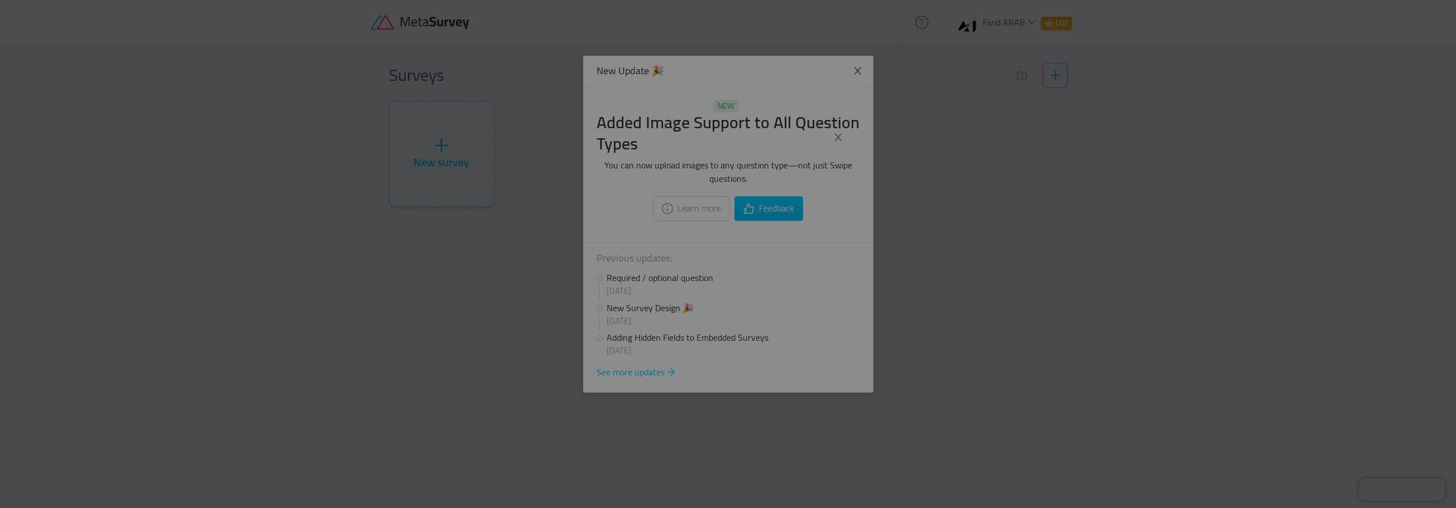
drag, startPoint x: 855, startPoint y: 58, endPoint x: 855, endPoint y: 68, distance: 10.0
click at [855, 59] on div at bounding box center [728, 254] width 1456 height 508
click at [856, 70] on div at bounding box center [728, 254] width 1456 height 508
click at [845, 133] on span "Close" at bounding box center [838, 137] width 31 height 31
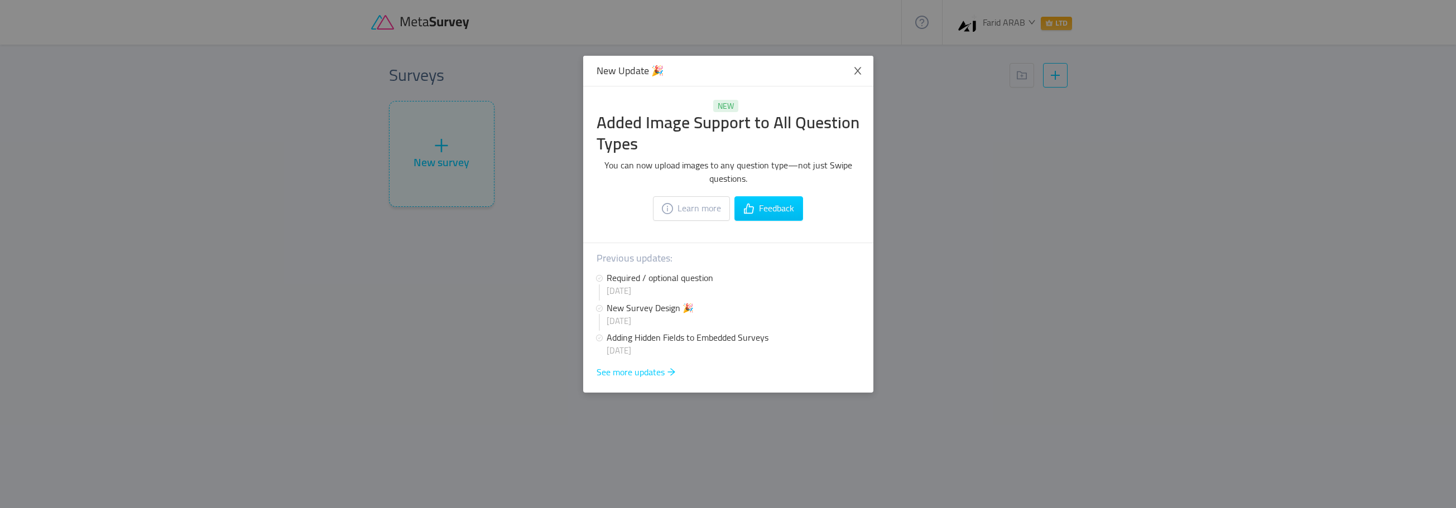
click at [845, 133] on div at bounding box center [728, 254] width 1456 height 508
click at [752, 205] on button "Feedback" at bounding box center [768, 208] width 69 height 25
click at [854, 68] on icon "icon: close" at bounding box center [858, 71] width 10 height 10
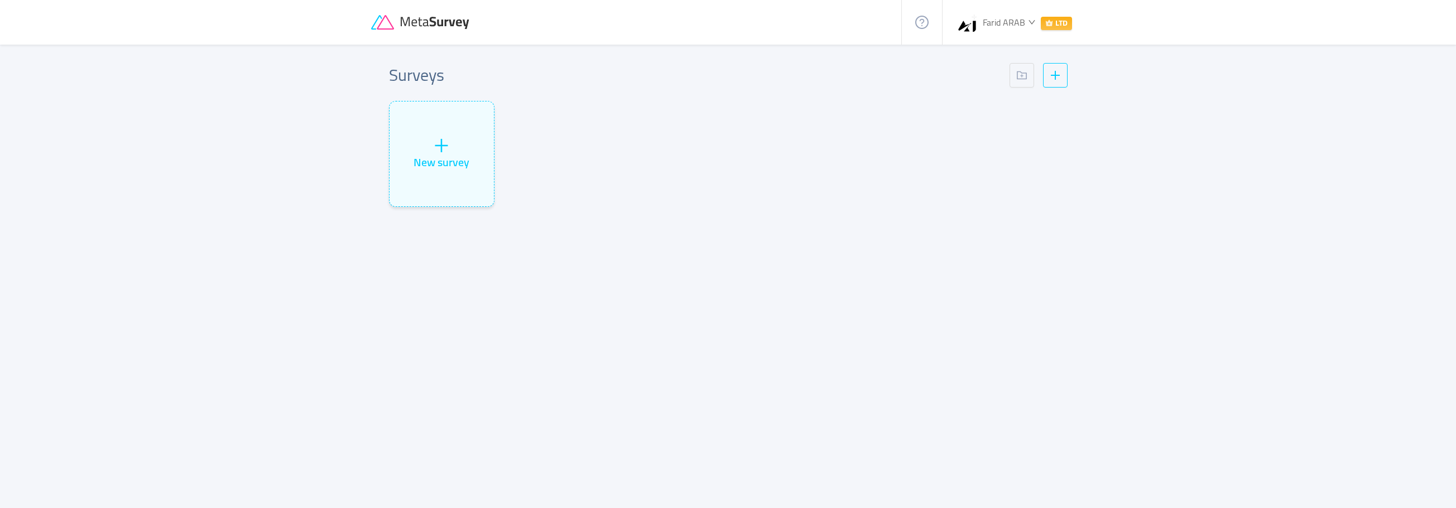
click at [1045, 23] on icon "icon: crown" at bounding box center [1048, 23] width 7 height 6
click at [1003, 96] on span "Settings" at bounding box center [989, 99] width 31 height 17
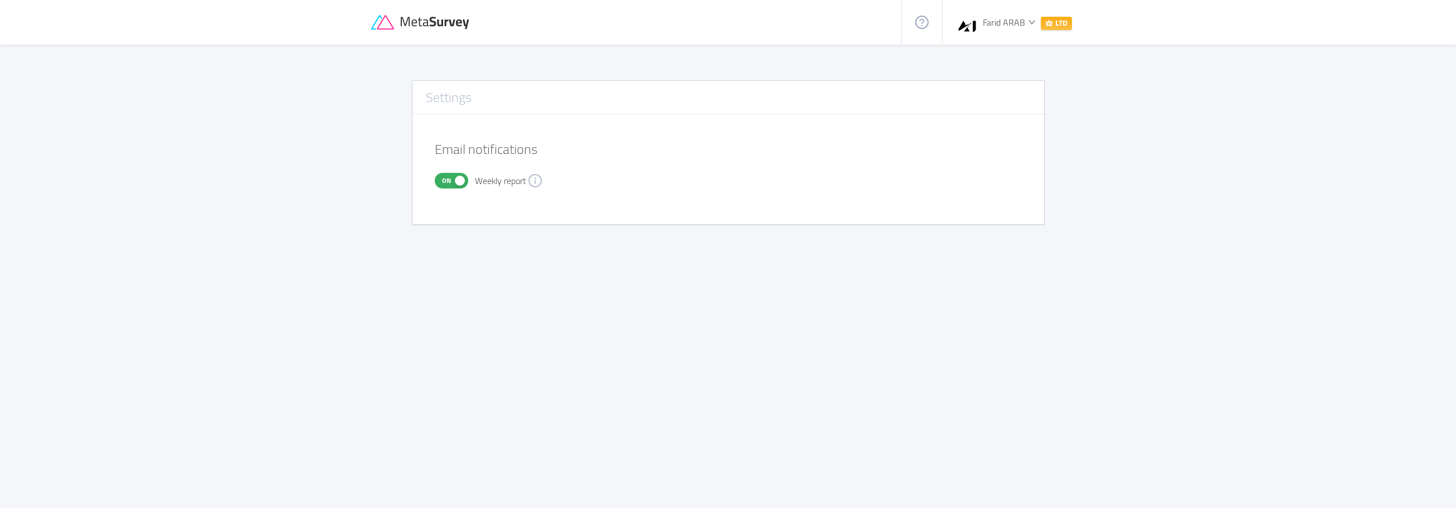
click at [1032, 23] on icon "icon: down" at bounding box center [1031, 21] width 7 height 7
click at [999, 81] on span "Manage plans" at bounding box center [1000, 81] width 52 height 17
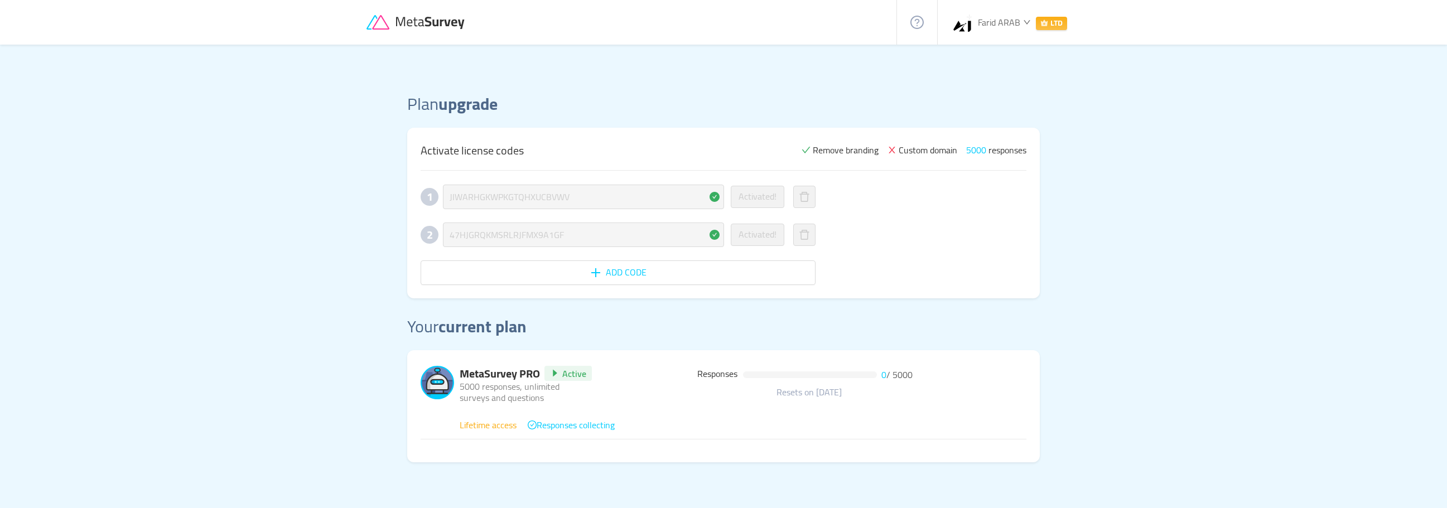
click at [1000, 21] on span "Farid ARAB" at bounding box center [999, 22] width 42 height 17
click at [991, 84] on span "Manage plans" at bounding box center [996, 81] width 52 height 17
click at [448, 25] on icon at bounding box center [432, 23] width 70 height 12
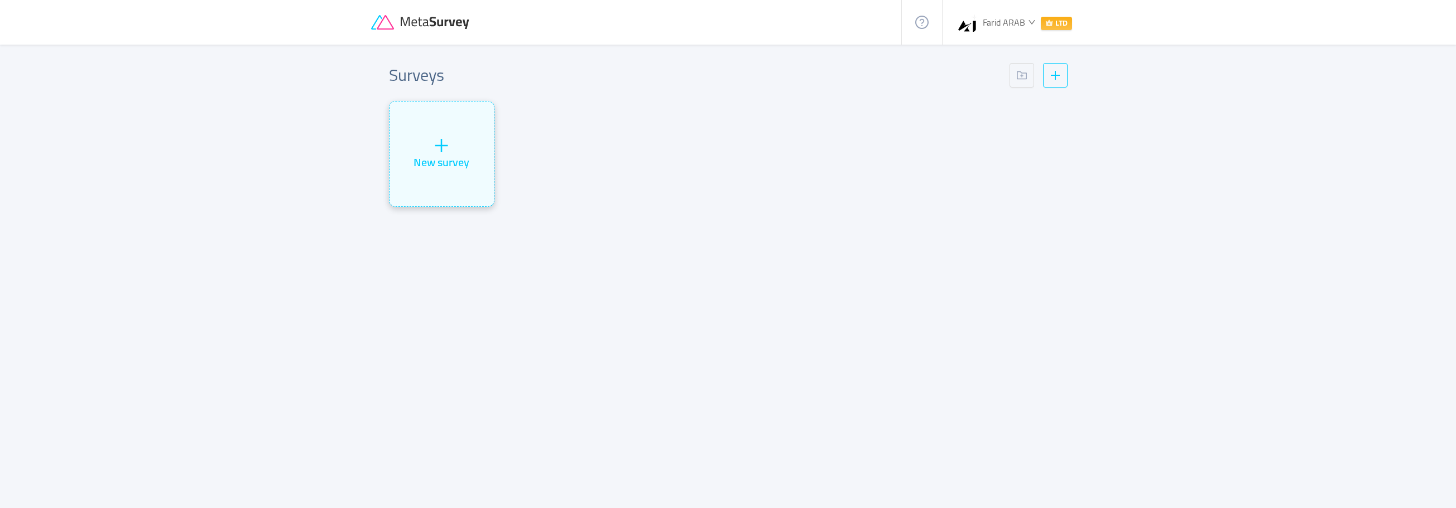
click at [459, 148] on div "New survey" at bounding box center [441, 154] width 104 height 105
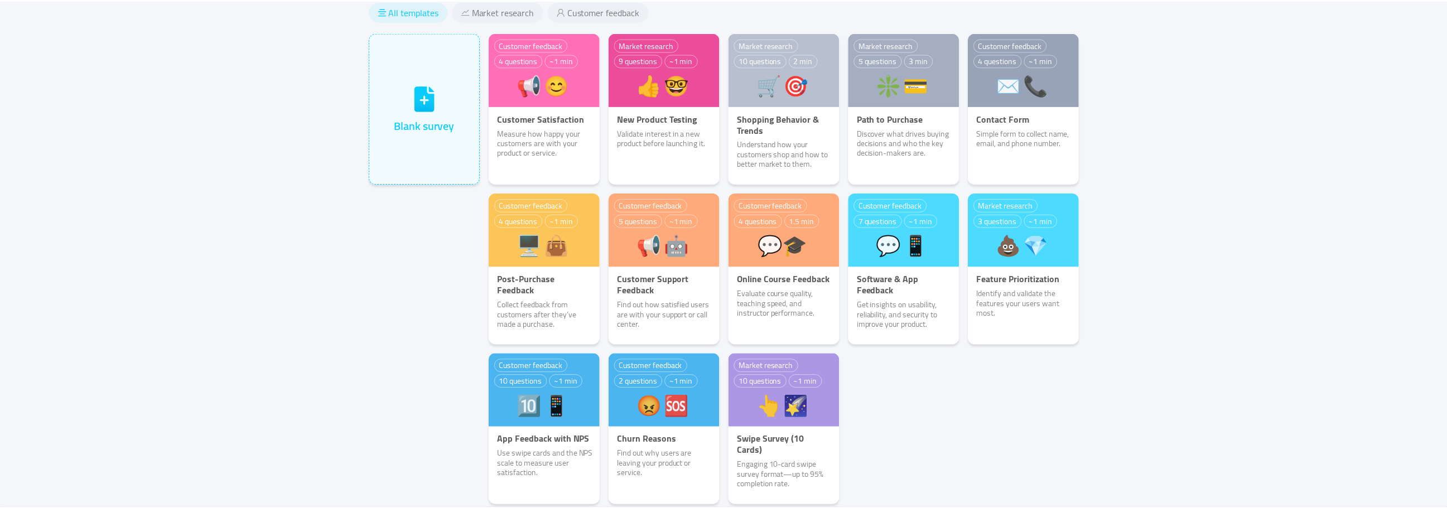
scroll to position [56, 0]
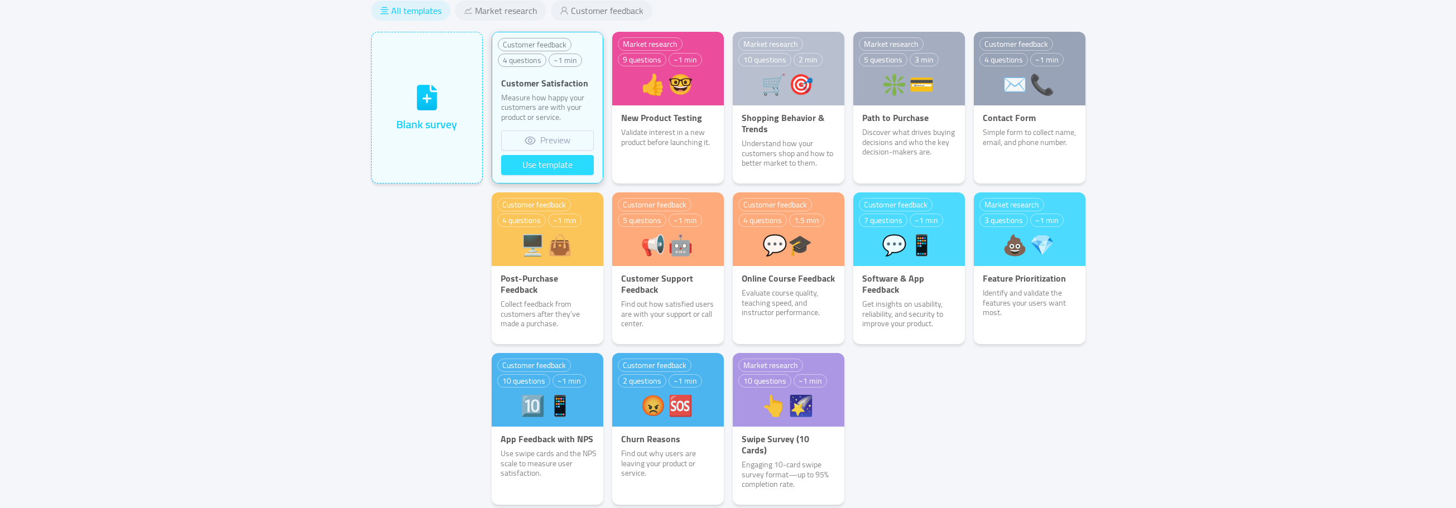
click at [532, 163] on button "Use template" at bounding box center [547, 165] width 93 height 20
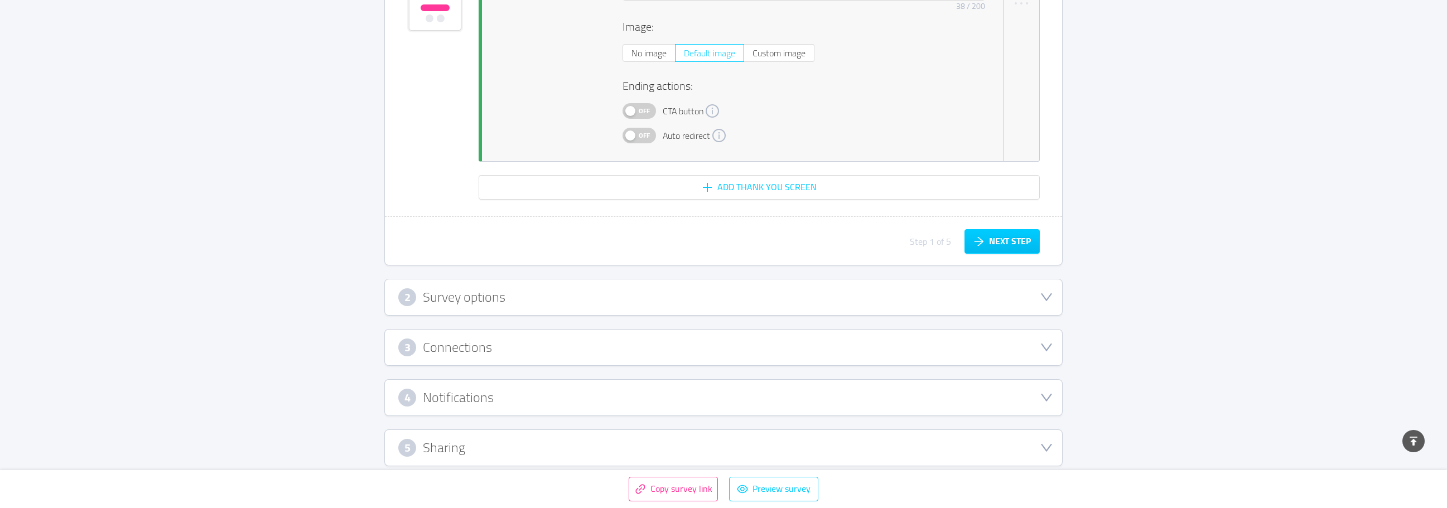
scroll to position [2605, 0]
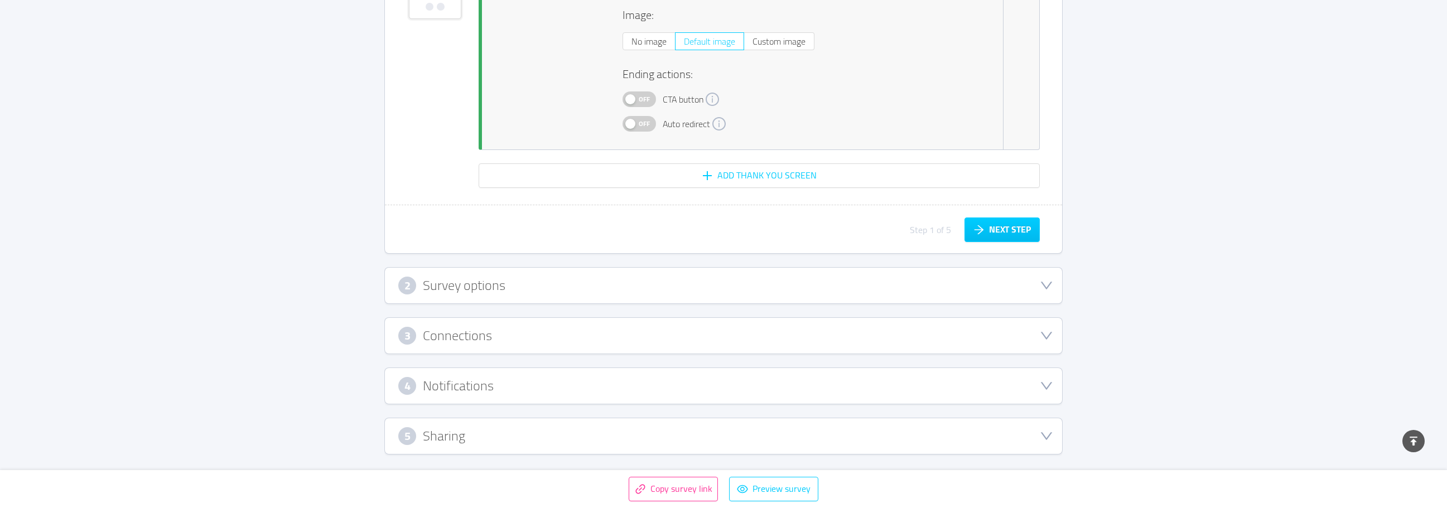
click at [713, 321] on div "3 Connections" at bounding box center [723, 336] width 677 height 36
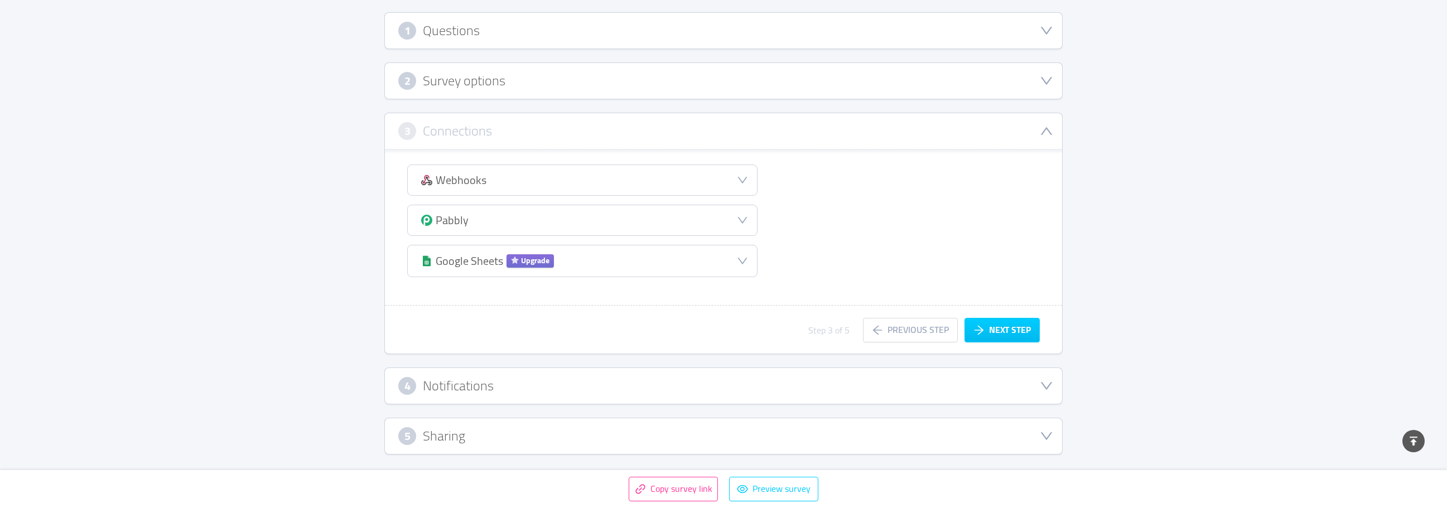
scroll to position [162, 0]
click at [739, 171] on div "Webhooks" at bounding box center [582, 180] width 349 height 30
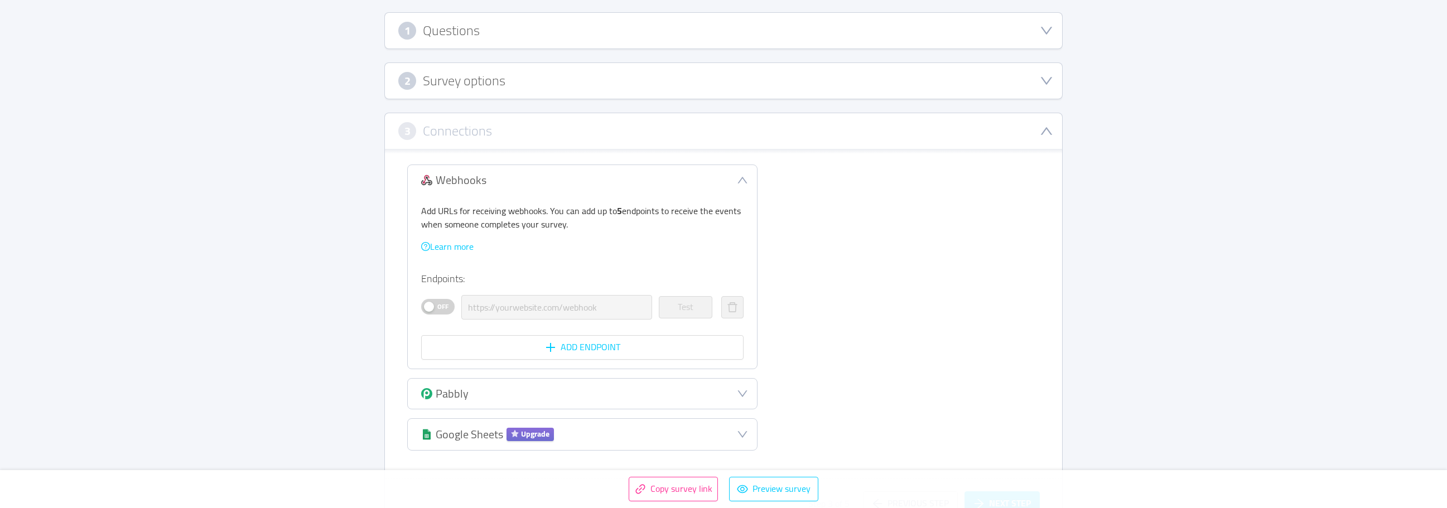
click at [712, 177] on div "Webhooks" at bounding box center [582, 180] width 349 height 30
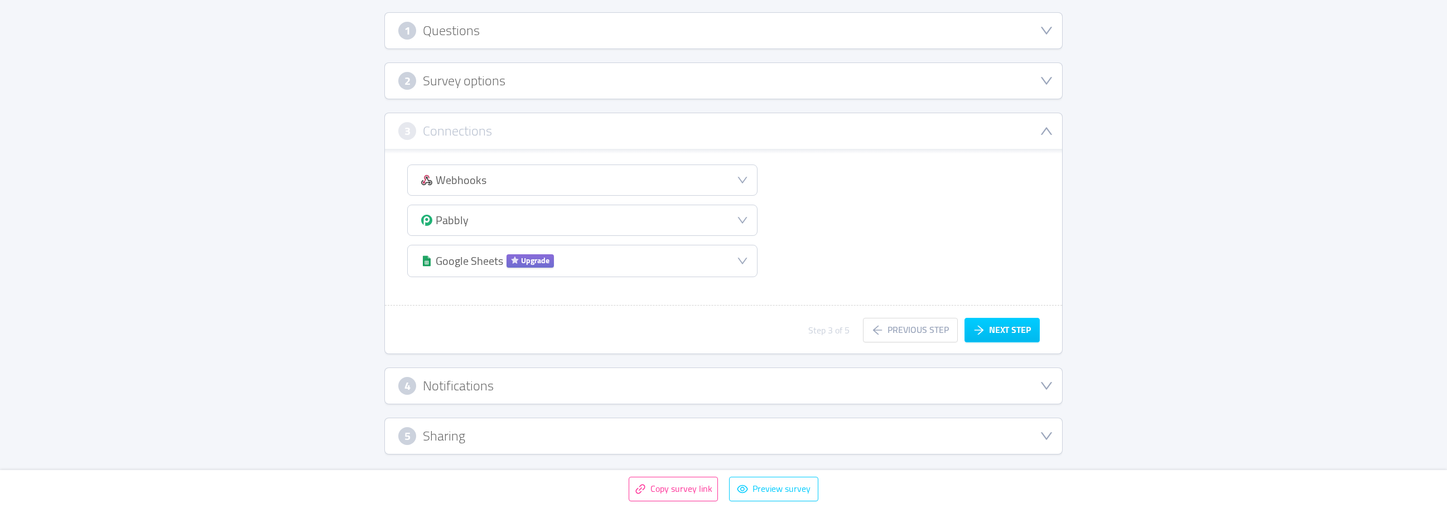
click at [753, 201] on div "Webhooks Add URLs for receiving webhooks. You can add up to 5 endpoints to rece…" at bounding box center [582, 221] width 350 height 113
click at [747, 218] on icon "icon: down" at bounding box center [742, 220] width 11 height 11
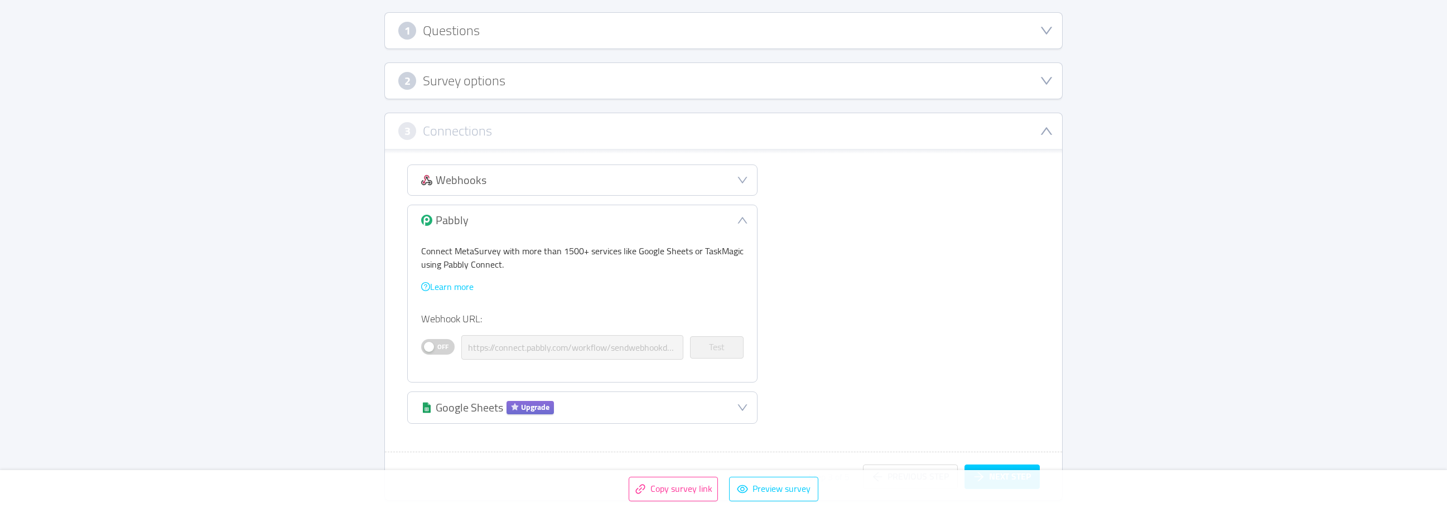
click at [747, 218] on icon "icon: down" at bounding box center [742, 220] width 11 height 11
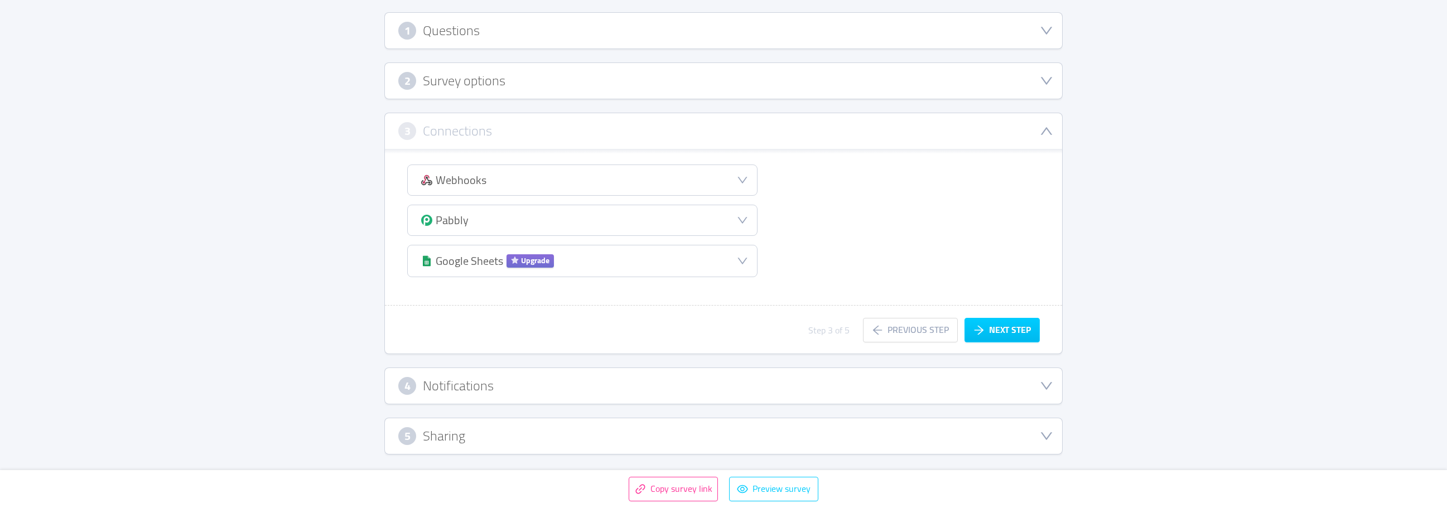
click at [709, 250] on div "Google Sheets Upgrade" at bounding box center [582, 261] width 349 height 31
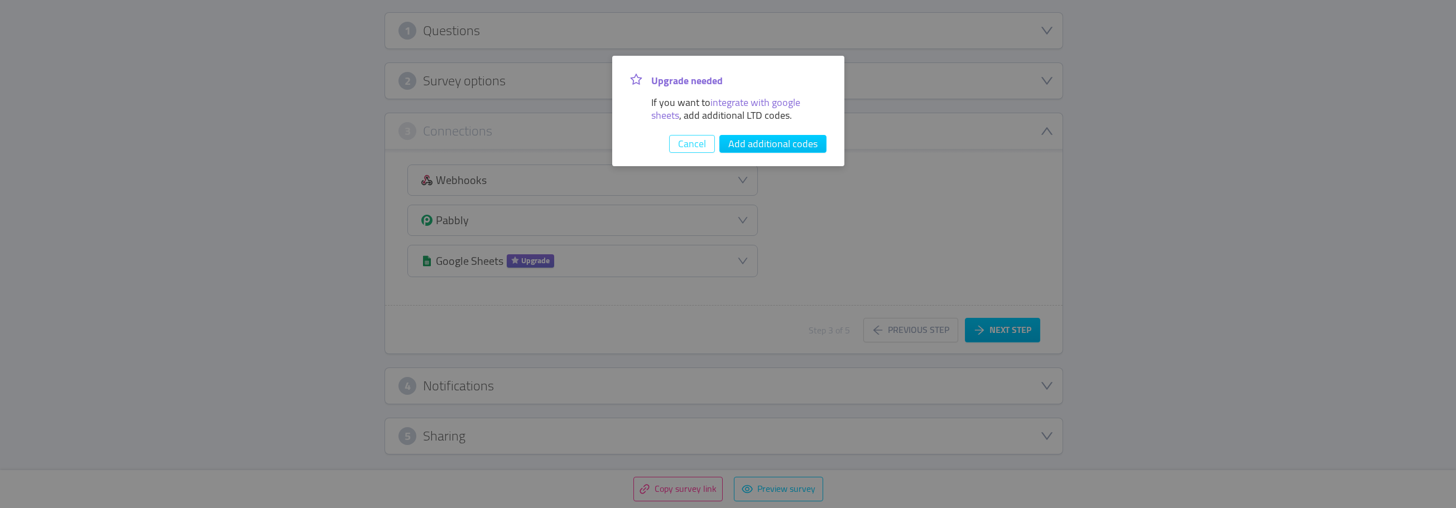
click at [687, 143] on button "Cancel" at bounding box center [692, 144] width 46 height 18
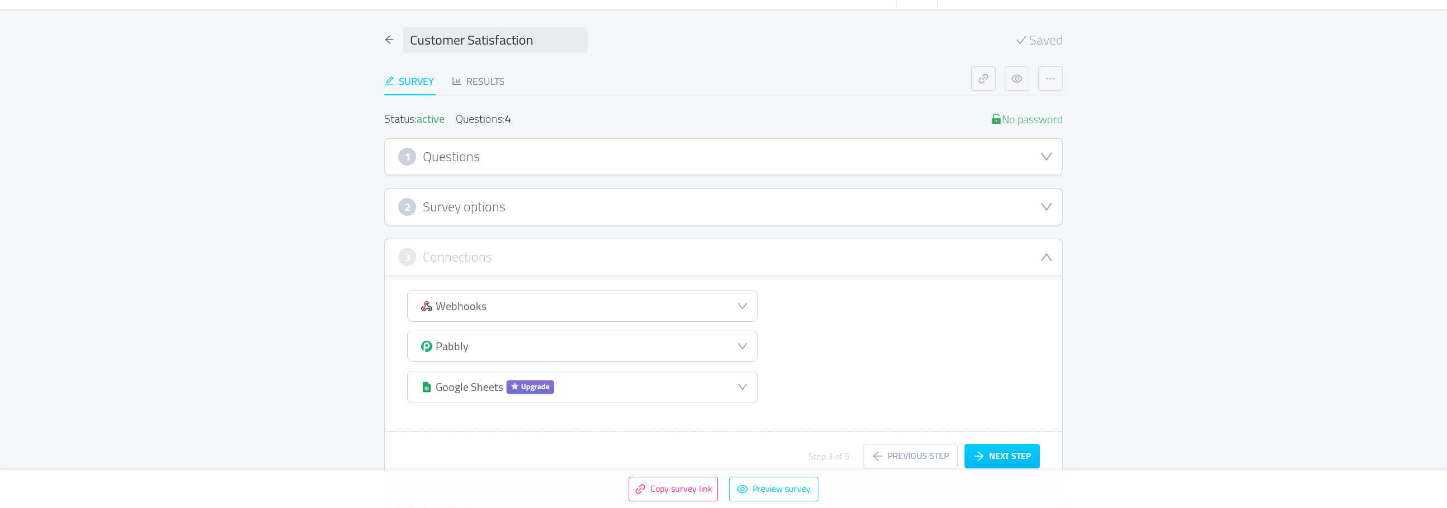
scroll to position [0, 0]
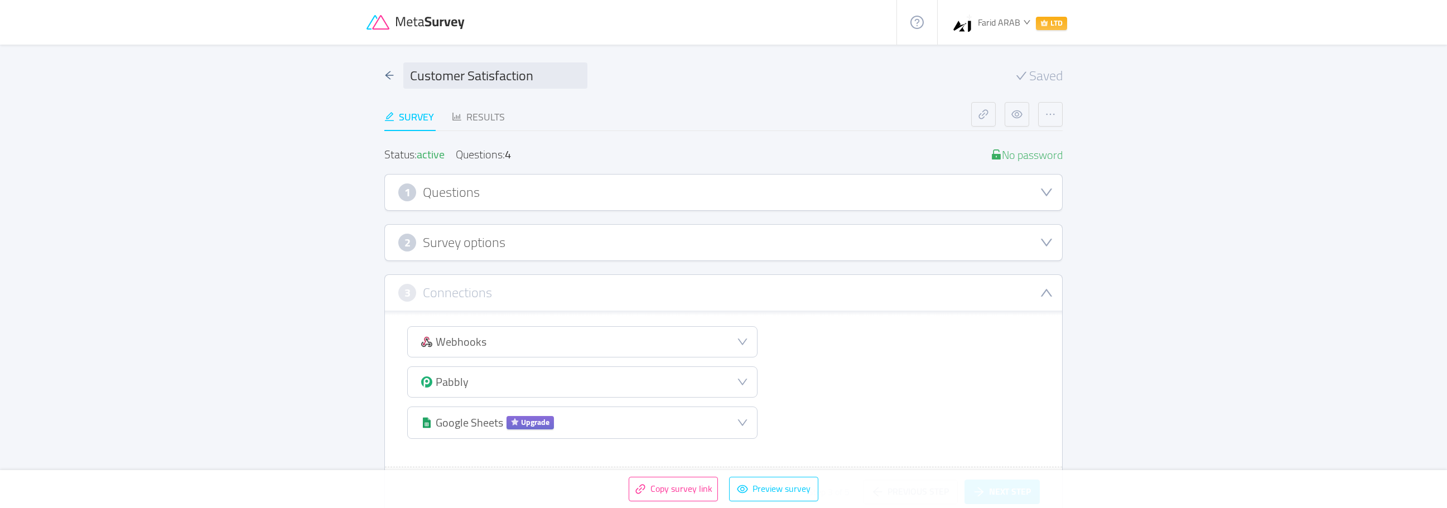
click at [384, 69] on div "Customer Satisfaction Saved Survey Results Status: active Questions: 4 No passw…" at bounding box center [724, 358] width 714 height 626
click at [386, 75] on icon "icon: arrow-left" at bounding box center [390, 75] width 8 height 8
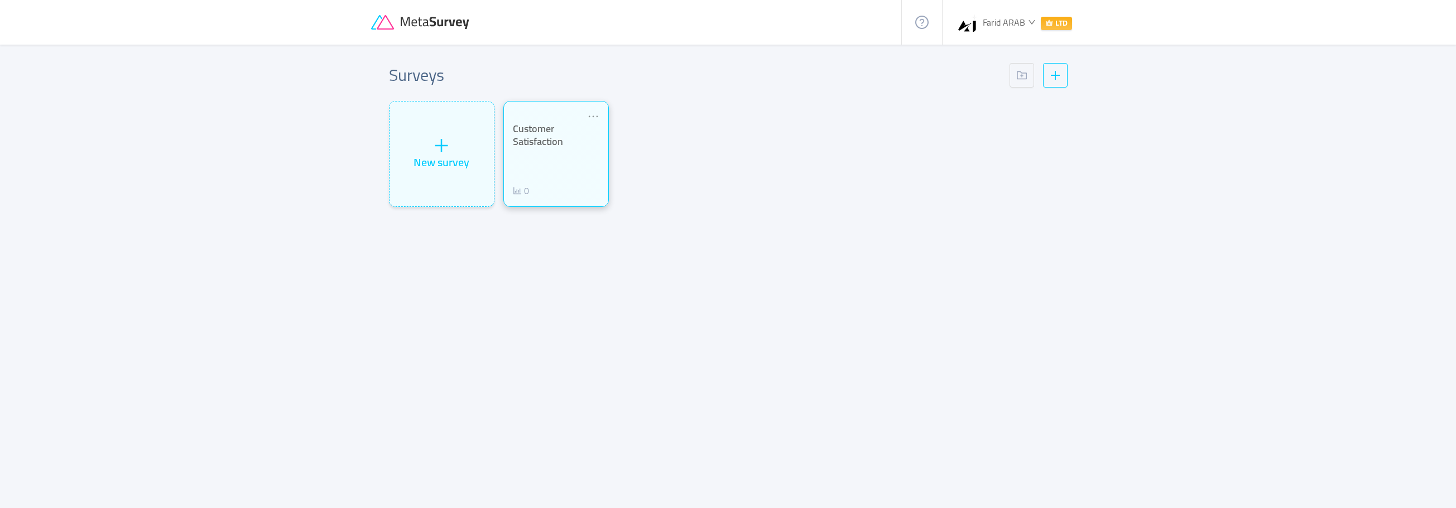
click at [591, 109] on div "Customer Satisfaction 0" at bounding box center [555, 154] width 105 height 106
